Goal: Entertainment & Leisure: Browse casually

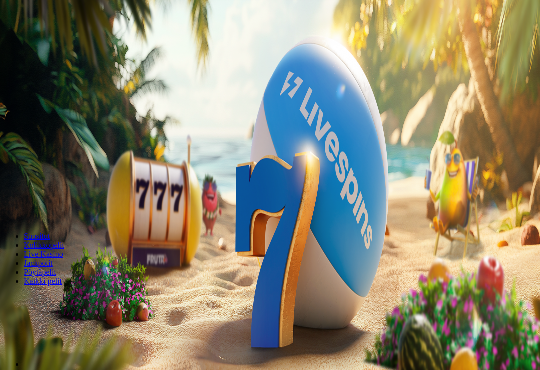
click at [60, 40] on span "Kirjaudu" at bounding box center [69, 37] width 25 height 8
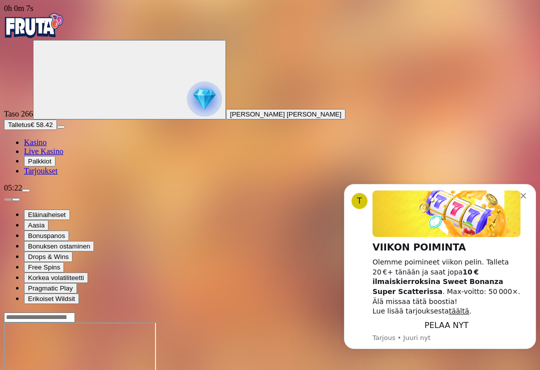
click at [523, 199] on icon "Dismiss notification" at bounding box center [524, 196] width 6 height 6
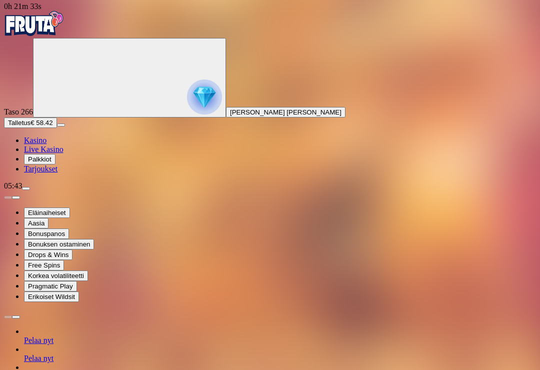
scroll to position [2, 0]
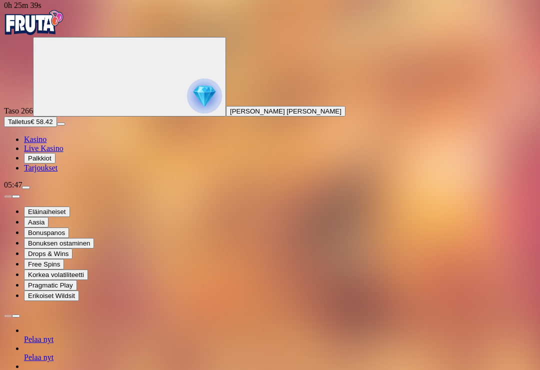
click at [187, 101] on img "Primary" at bounding box center [204, 96] width 35 height 35
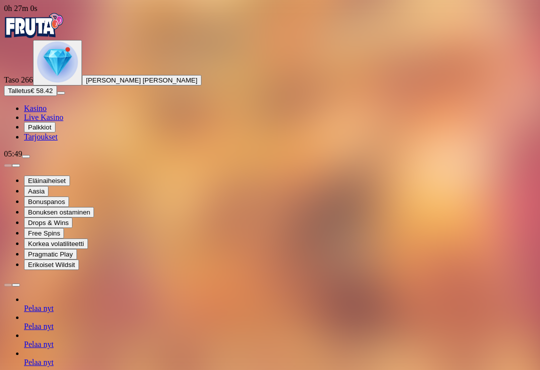
scroll to position [242, 0]
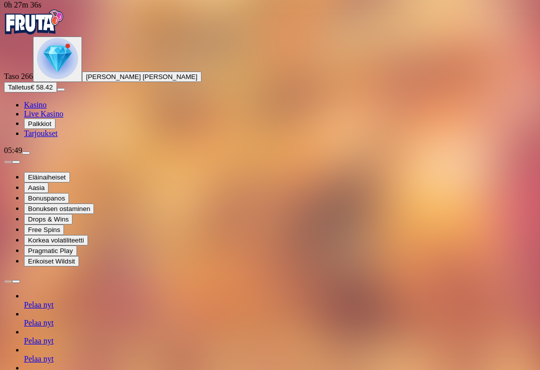
scroll to position [16, 0]
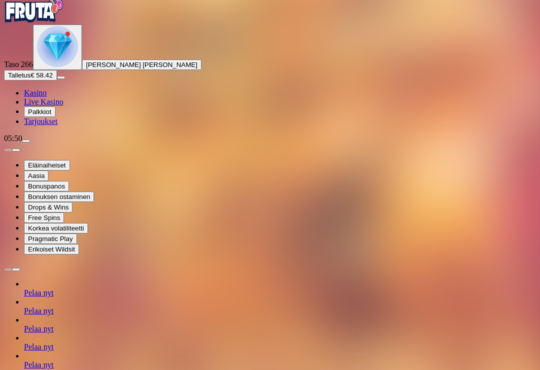
click at [50, 67] on img "Primary" at bounding box center [57, 46] width 41 height 41
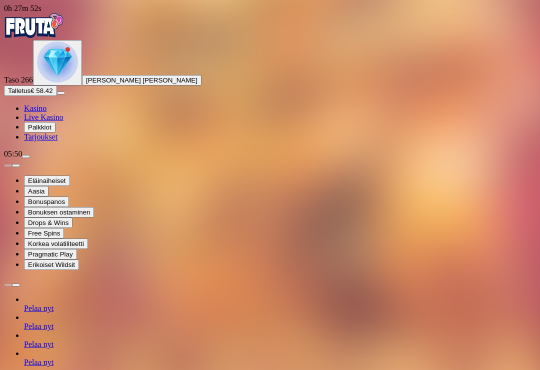
click at [52, 83] on img "Primary" at bounding box center [57, 62] width 41 height 41
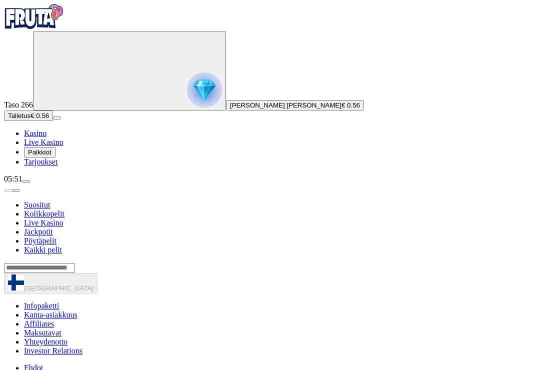
click at [61, 108] on icon "Primary" at bounding box center [112, 70] width 150 height 75
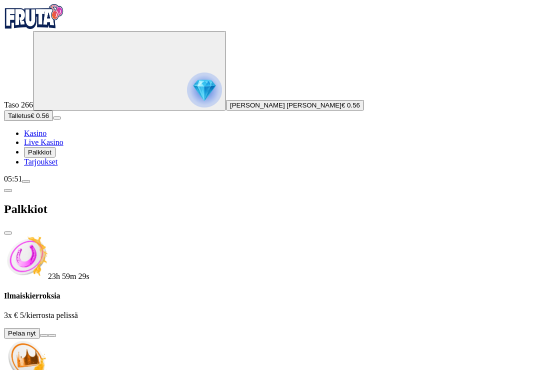
scroll to position [159, 0]
click at [187, 108] on img "Primary" at bounding box center [204, 90] width 35 height 35
click at [12, 232] on button "close" at bounding box center [8, 233] width 8 height 3
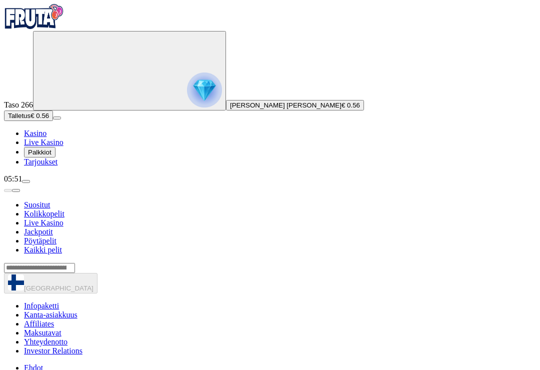
click at [52, 156] on span "Palkkiot" at bounding box center [40, 153] width 24 height 8
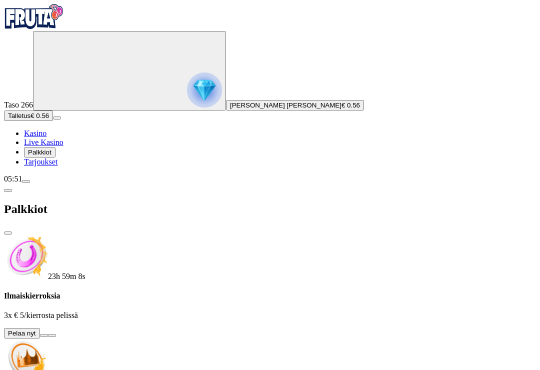
scroll to position [159, 0]
